Goal: Navigation & Orientation: Find specific page/section

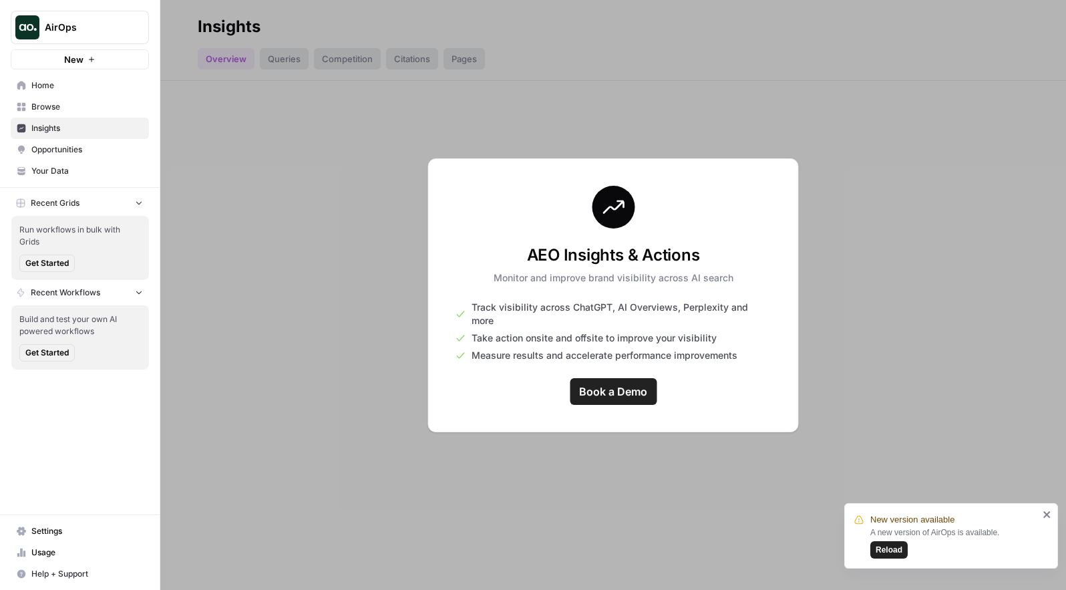
click at [613, 96] on div at bounding box center [613, 295] width 906 height 590
click at [724, 134] on div at bounding box center [613, 295] width 906 height 590
click at [283, 61] on div at bounding box center [613, 295] width 906 height 590
click at [70, 111] on span "Browse" at bounding box center [87, 107] width 112 height 12
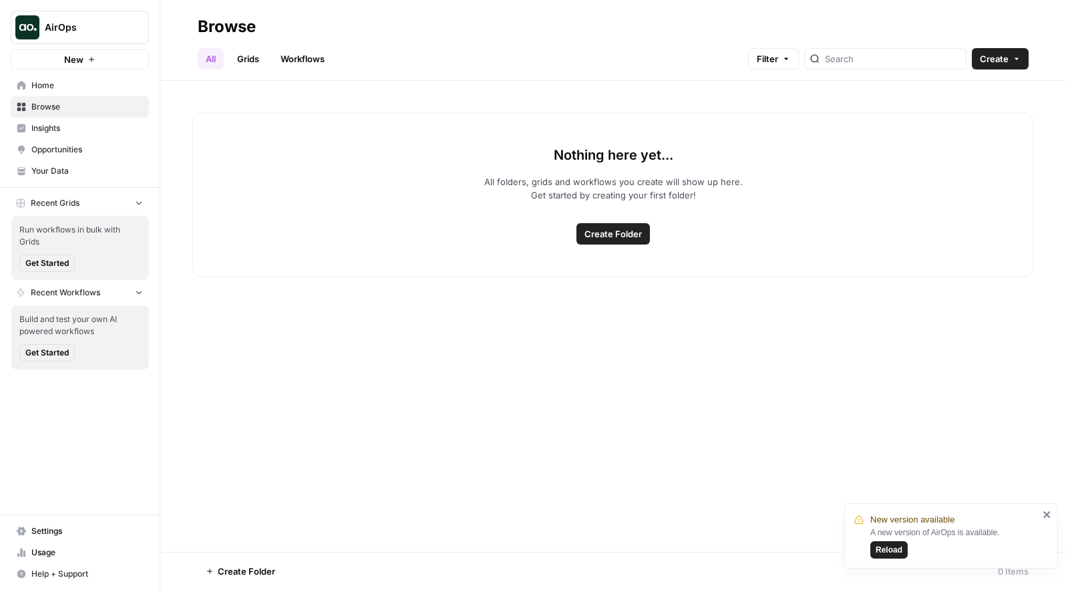
click at [66, 98] on link "Browse" at bounding box center [80, 106] width 138 height 21
click at [58, 86] on span "Home" at bounding box center [87, 85] width 112 height 12
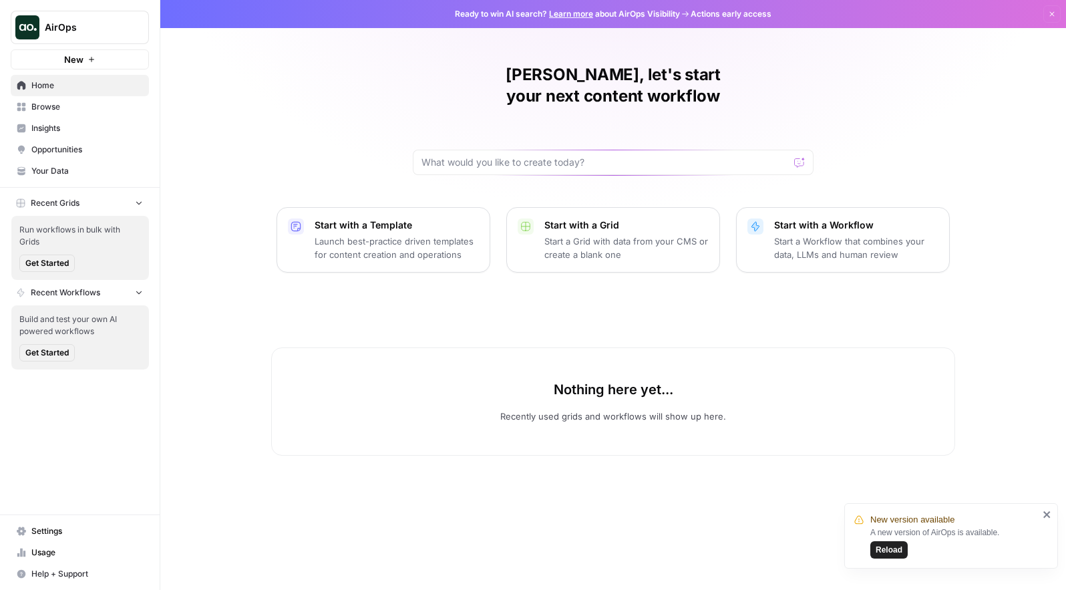
click at [54, 169] on span "Your Data" at bounding box center [87, 171] width 112 height 12
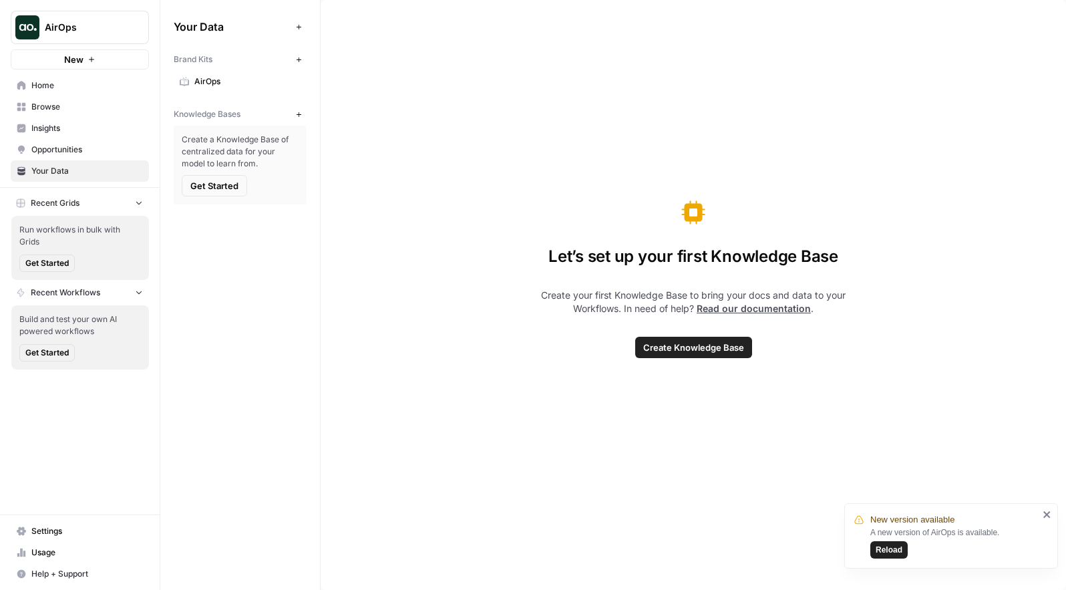
click at [210, 80] on span "AirOps" at bounding box center [247, 81] width 106 height 12
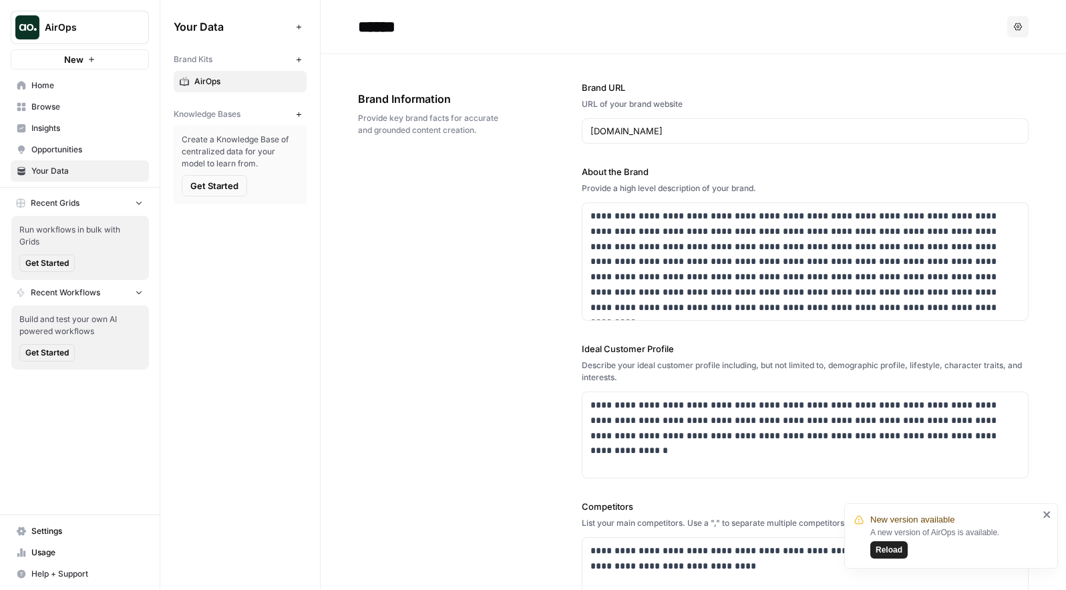
click at [204, 186] on span "Get Started" at bounding box center [214, 185] width 48 height 13
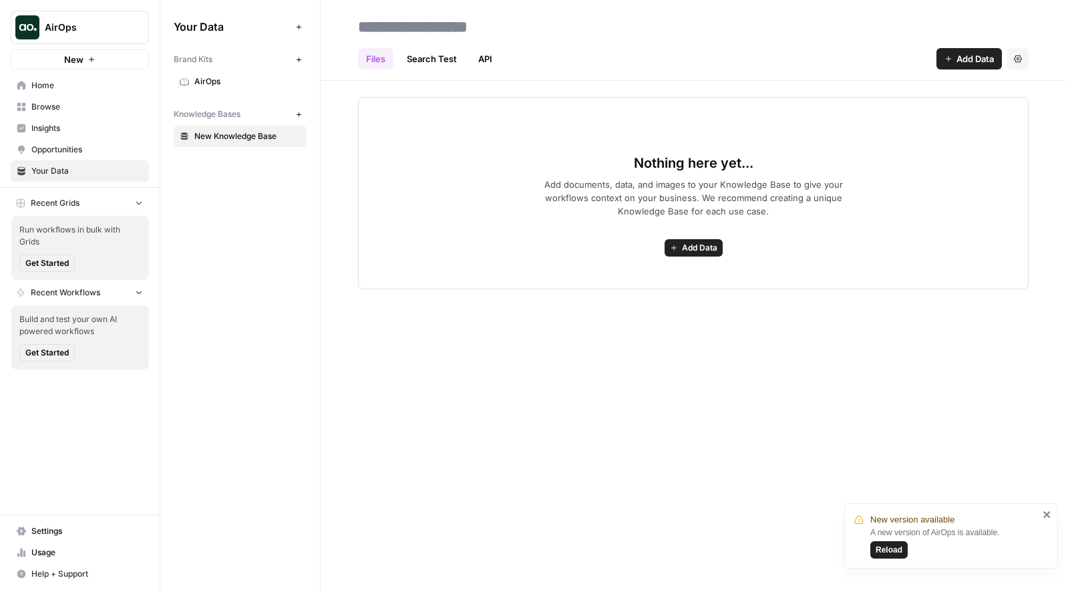
click at [435, 61] on link "Search Test" at bounding box center [432, 58] width 66 height 21
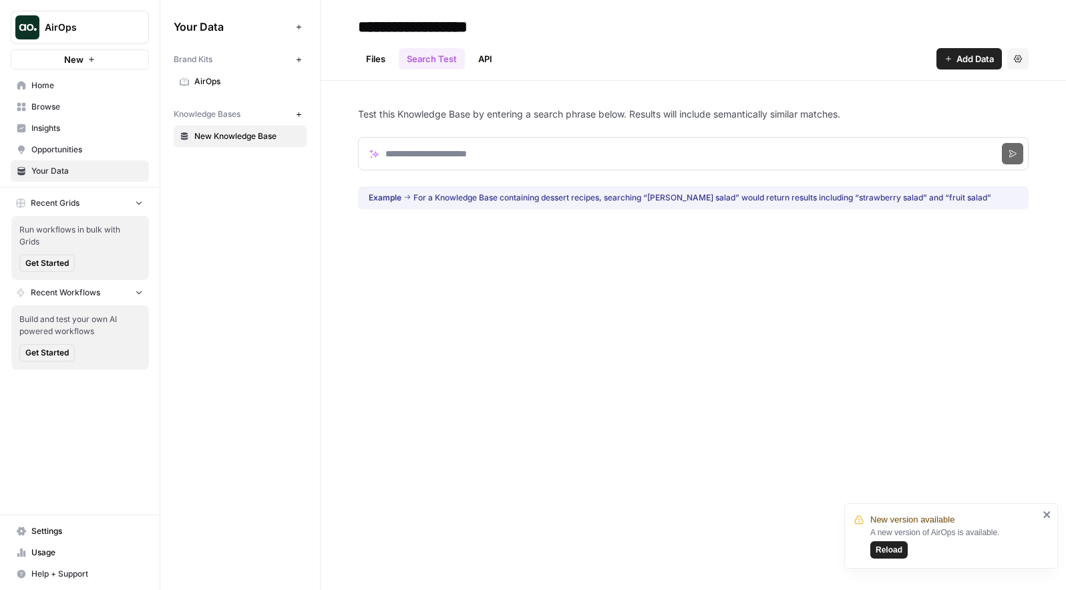
click at [486, 59] on link "API" at bounding box center [485, 58] width 30 height 21
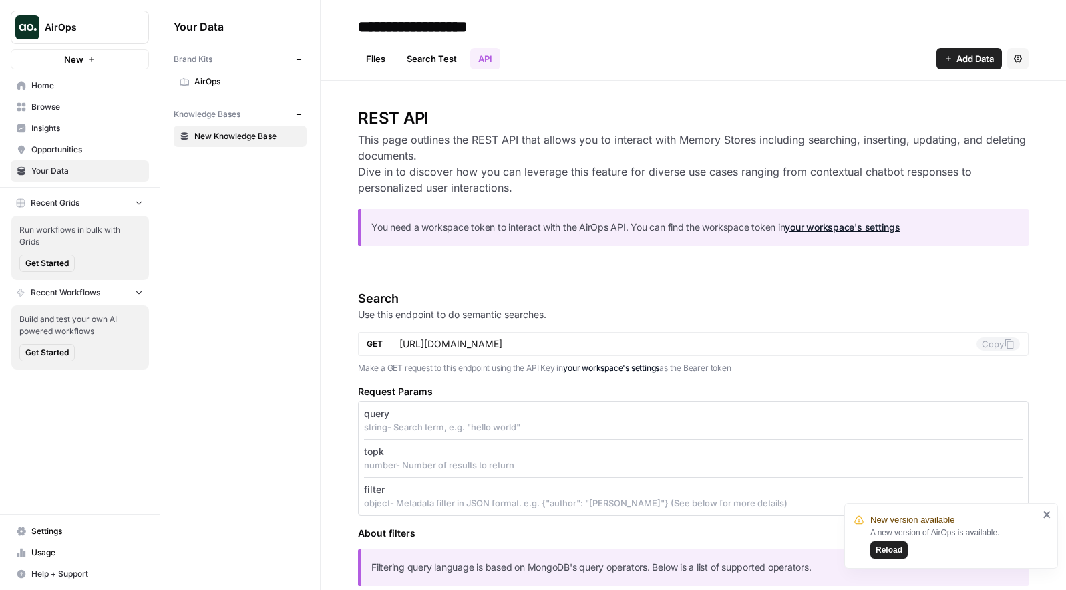
click at [383, 59] on link "Files" at bounding box center [375, 58] width 35 height 21
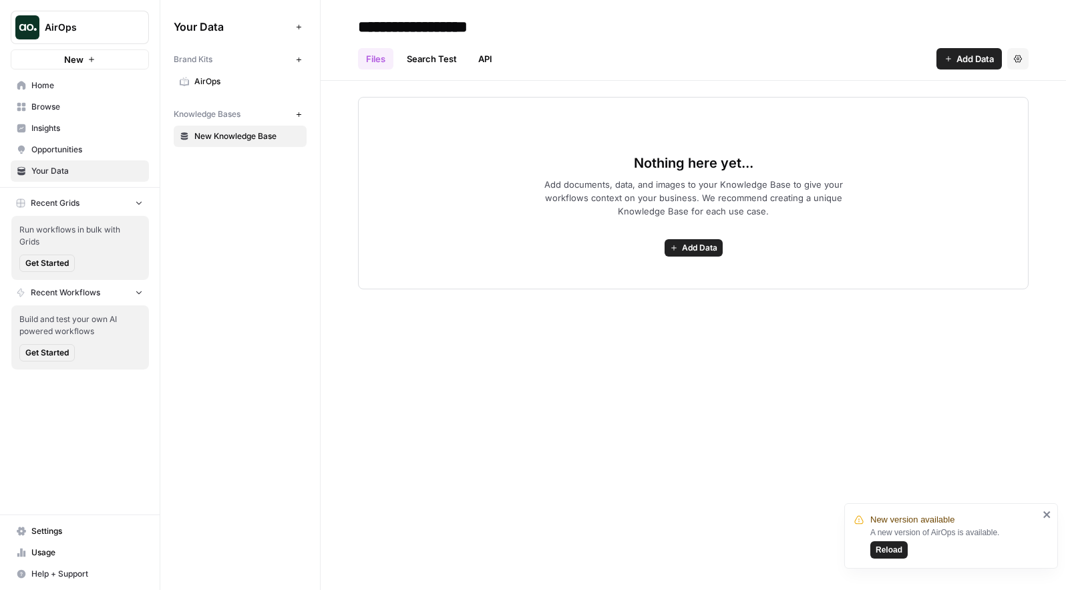
click at [90, 63] on button "New" at bounding box center [80, 59] width 138 height 20
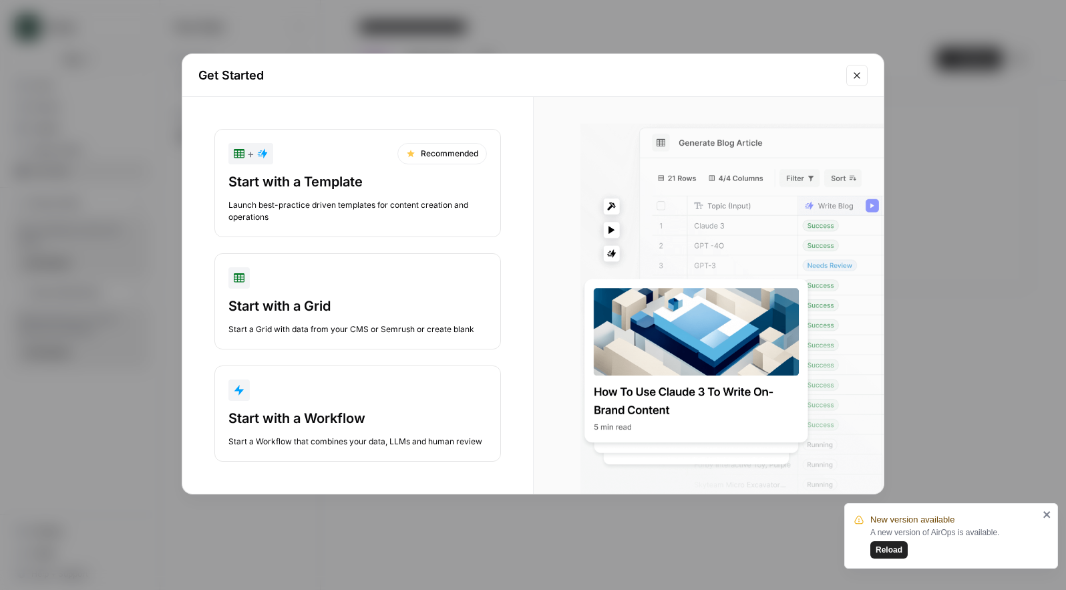
click at [857, 77] on icon "Close modal" at bounding box center [857, 75] width 11 height 11
